Goal: Navigation & Orientation: Go to known website

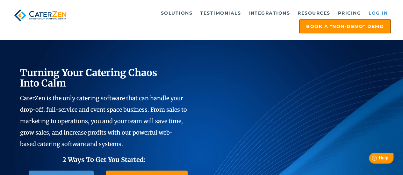
click at [380, 10] on link "Log in" at bounding box center [379, 13] width 26 height 13
click at [375, 11] on link "Log in" at bounding box center [379, 13] width 26 height 13
click at [376, 11] on link "Log in" at bounding box center [379, 13] width 26 height 13
